Goal: Use online tool/utility: Use online tool/utility

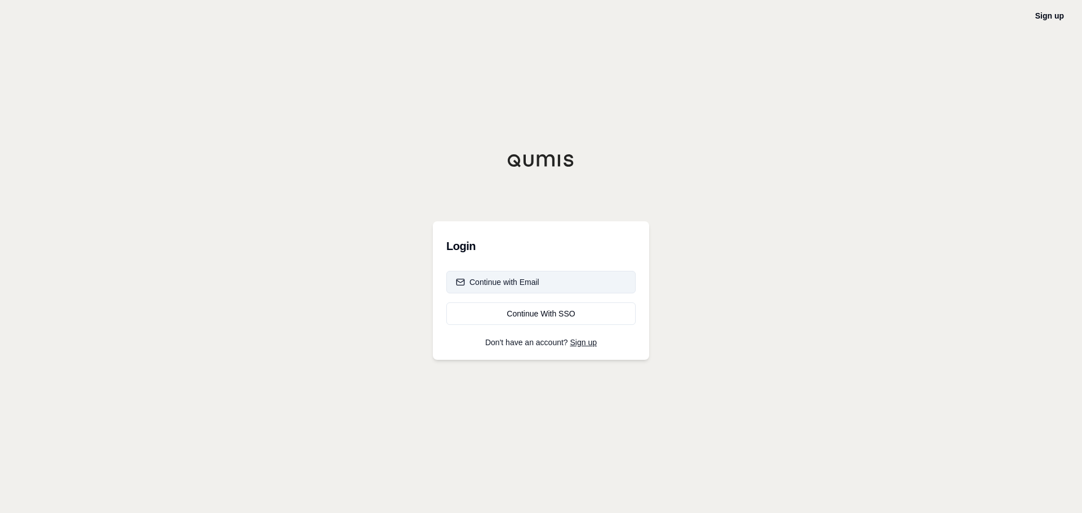
click at [499, 285] on div "Continue with Email" at bounding box center [497, 282] width 83 height 11
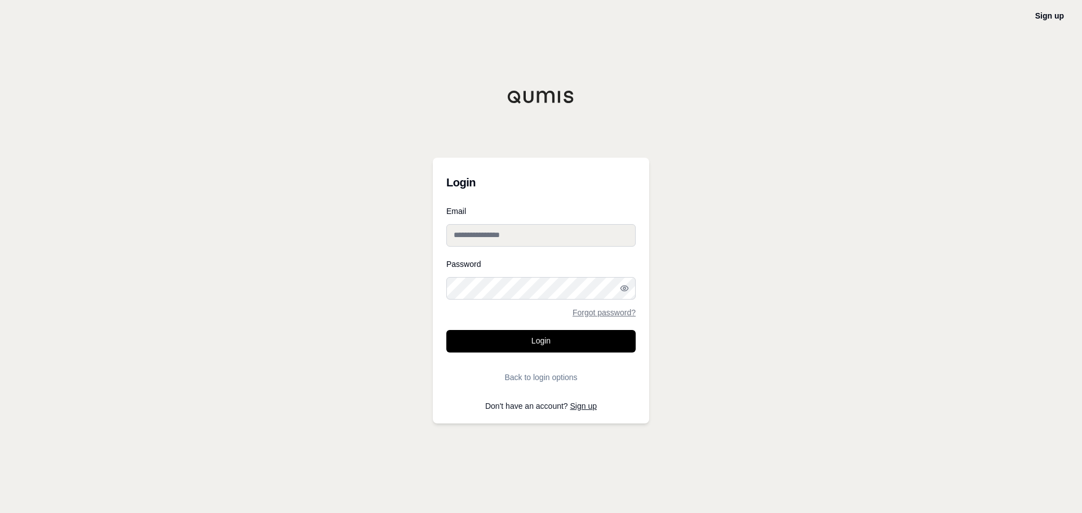
click at [509, 235] on input "Email" at bounding box center [540, 235] width 189 height 23
type input "**********"
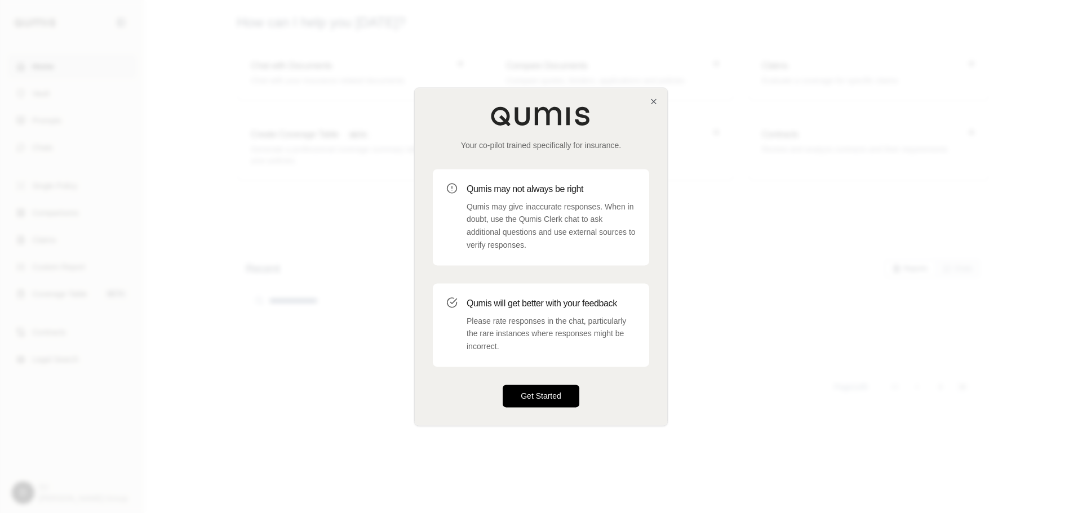
click at [525, 402] on button "Get Started" at bounding box center [541, 396] width 77 height 23
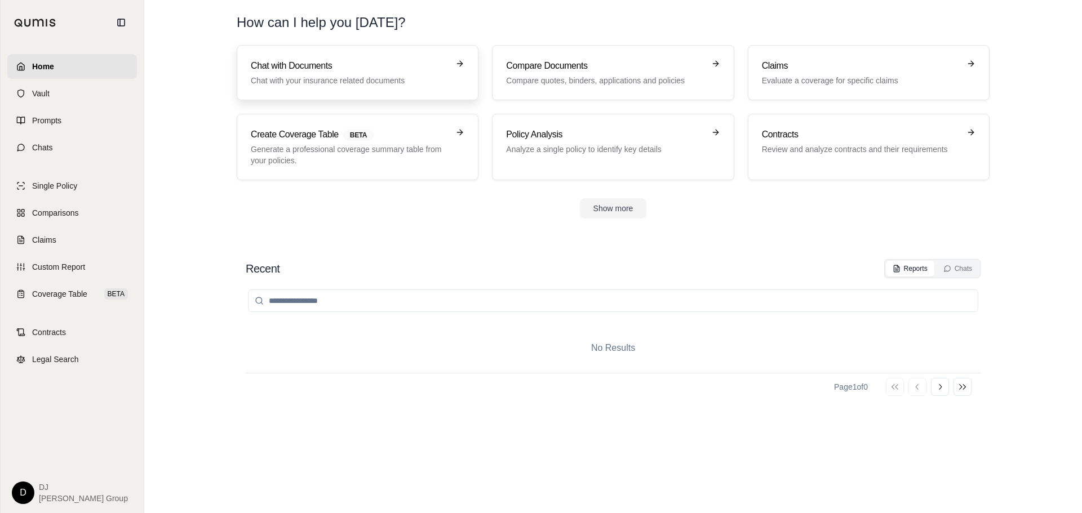
click at [318, 72] on h3 "Chat with Documents" at bounding box center [350, 66] width 198 height 14
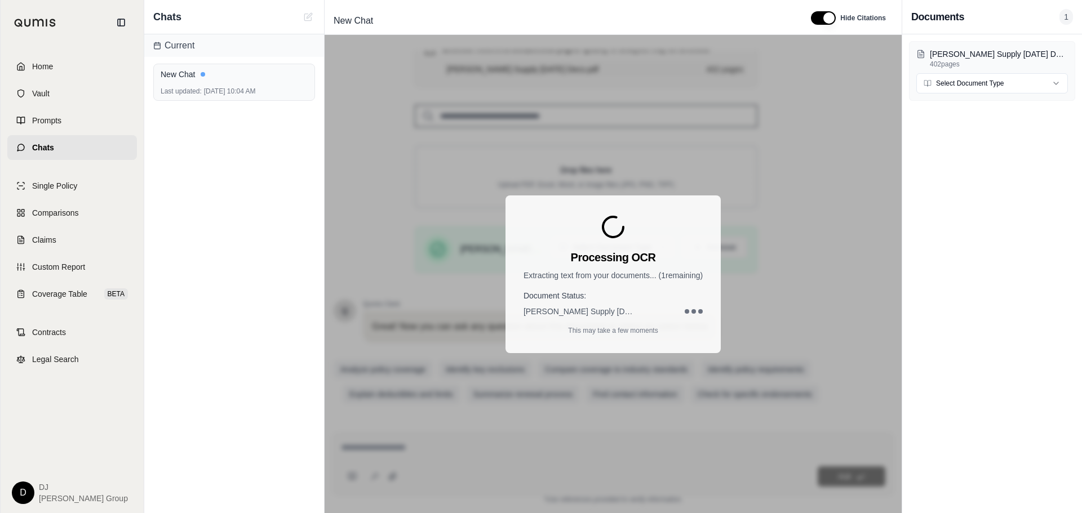
scroll to position [148, 0]
